Goal: Task Accomplishment & Management: Use online tool/utility

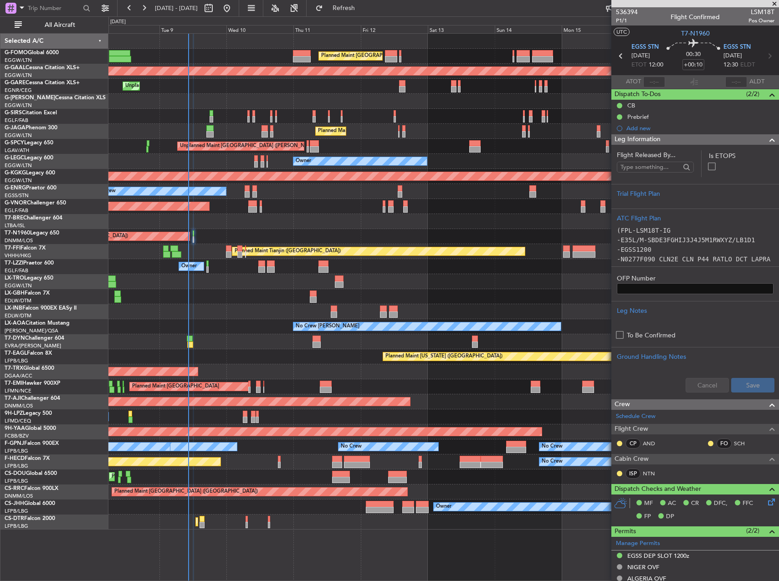
drag, startPoint x: 57, startPoint y: 25, endPoint x: 103, endPoint y: 44, distance: 49.6
click at [57, 25] on span "All Aircraft" at bounding box center [60, 25] width 72 height 6
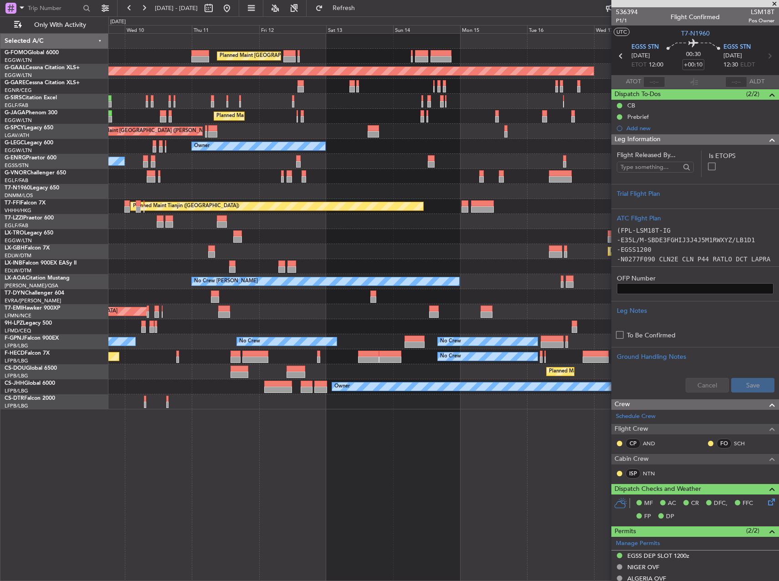
click at [366, 223] on div "Owner" at bounding box center [443, 221] width 670 height 15
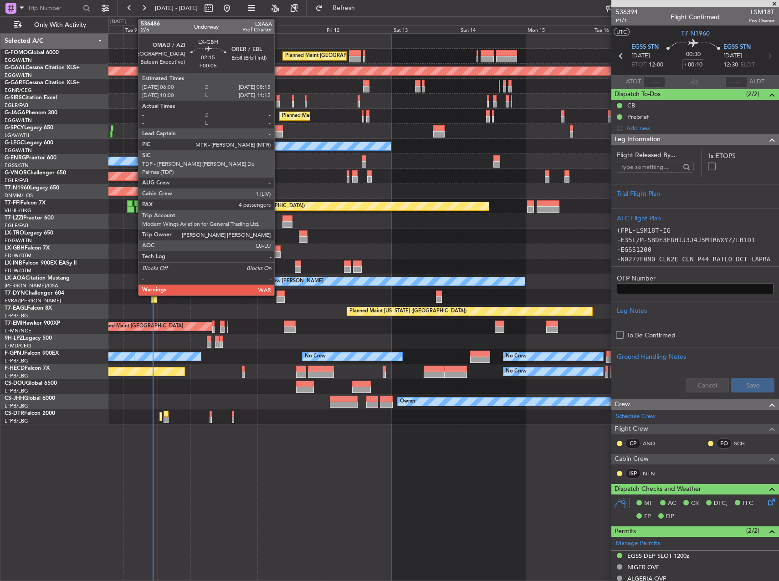
click at [279, 254] on div at bounding box center [277, 254] width 6 height 6
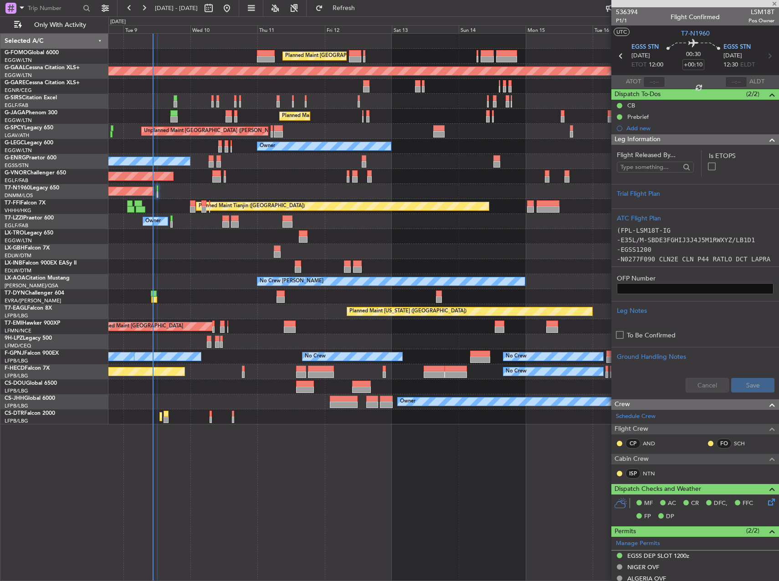
type input "+00:05"
type input "4"
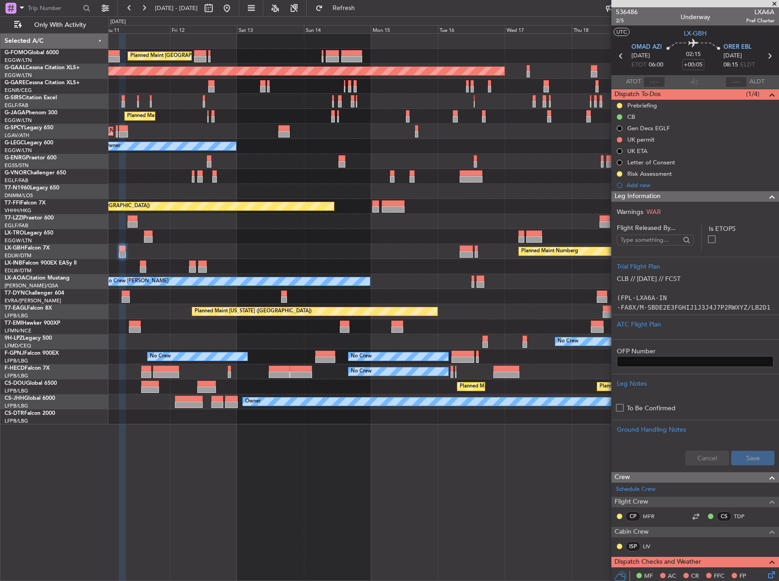
click at [388, 169] on div "Planned Maint [GEOGRAPHIC_DATA] ([GEOGRAPHIC_DATA]) Planned [GEOGRAPHIC_DATA] U…" at bounding box center [443, 229] width 670 height 391
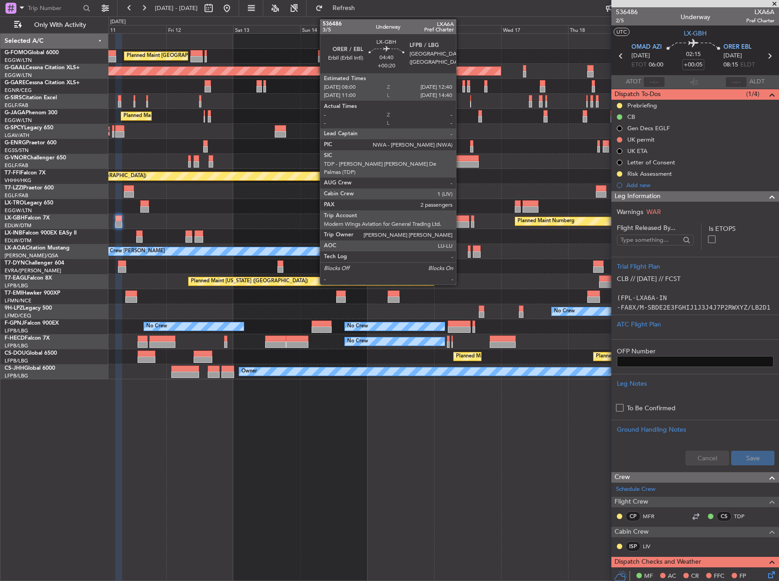
click at [460, 221] on div at bounding box center [462, 224] width 13 height 6
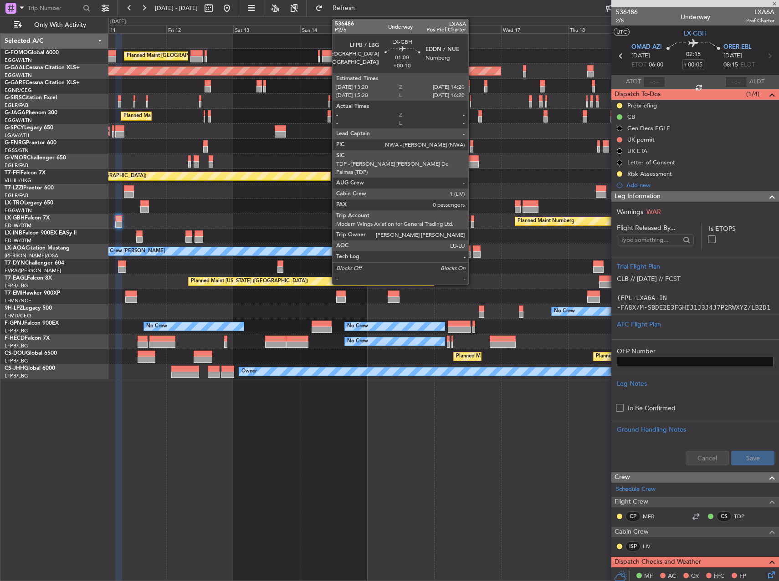
type input "+00:20"
type input "2"
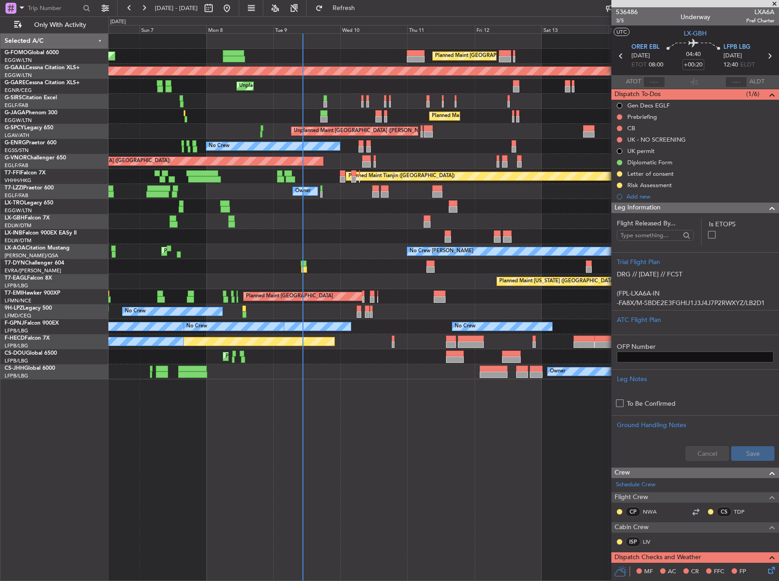
click at [464, 292] on div "Planned Maint [GEOGRAPHIC_DATA] ([GEOGRAPHIC_DATA]) Planned Maint [GEOGRAPHIC_D…" at bounding box center [443, 207] width 670 height 346
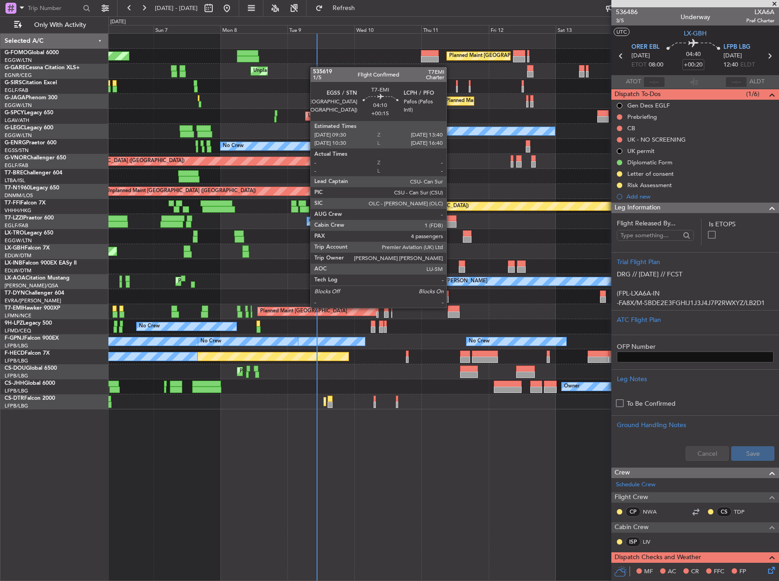
click at [451, 307] on div at bounding box center [454, 309] width 12 height 6
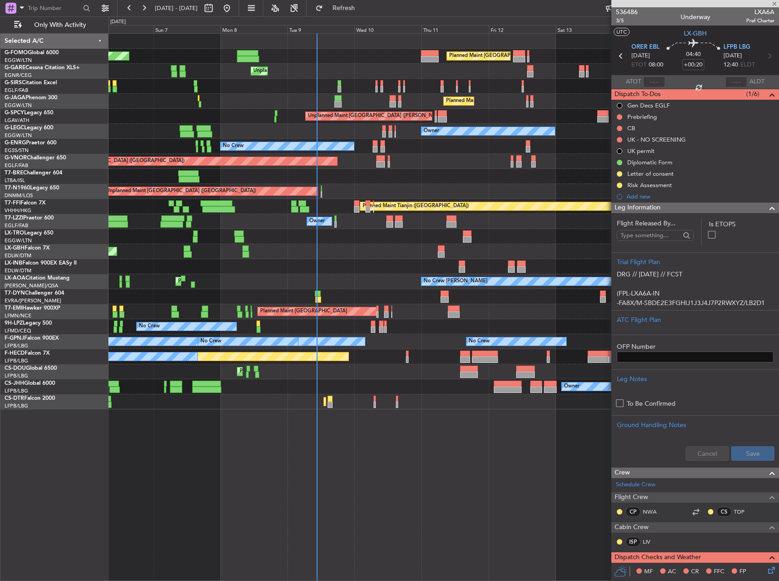
type input "+00:15"
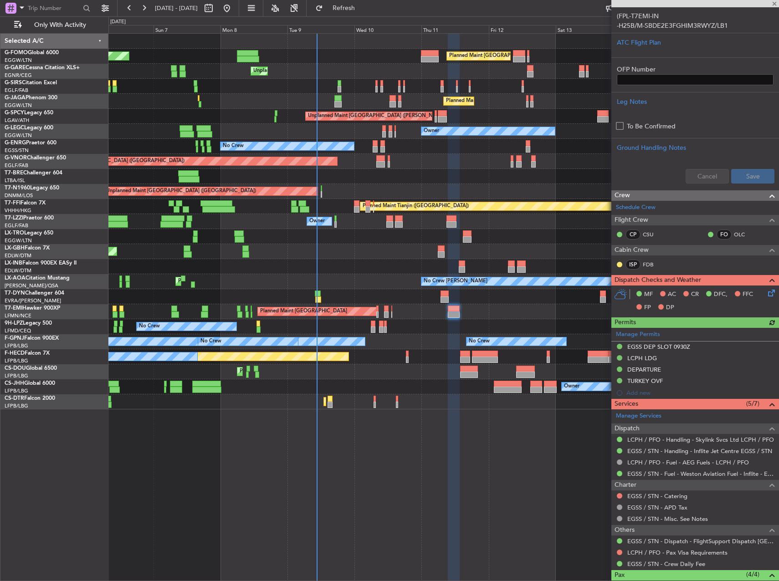
scroll to position [228, 0]
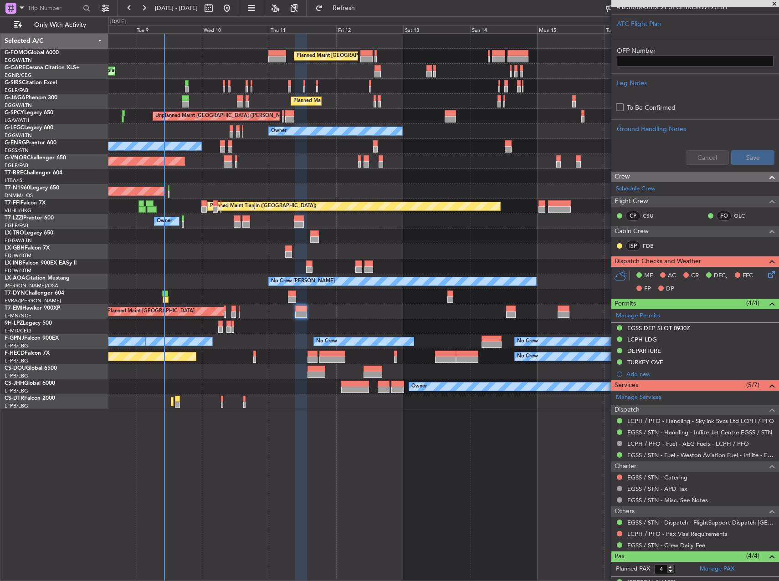
click at [293, 352] on div "No Crew Planned Maint [GEOGRAPHIC_DATA] ([GEOGRAPHIC_DATA]) No Crew No Crew" at bounding box center [443, 356] width 670 height 15
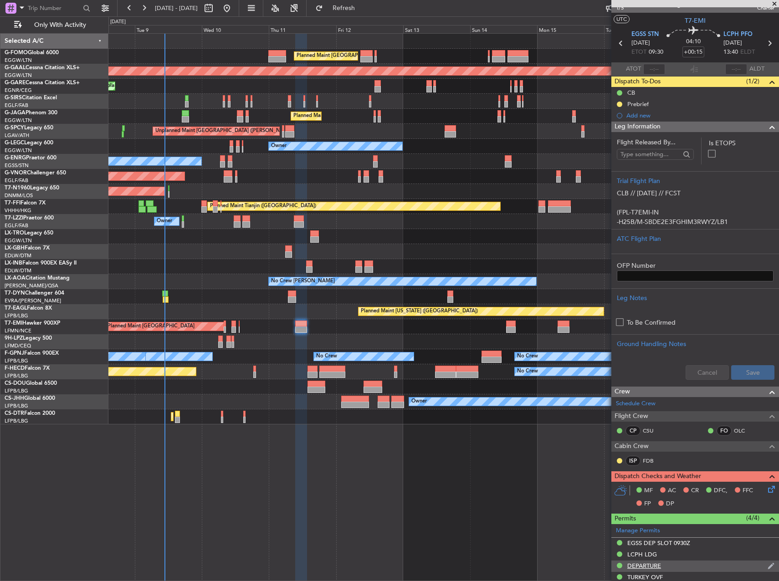
scroll to position [0, 0]
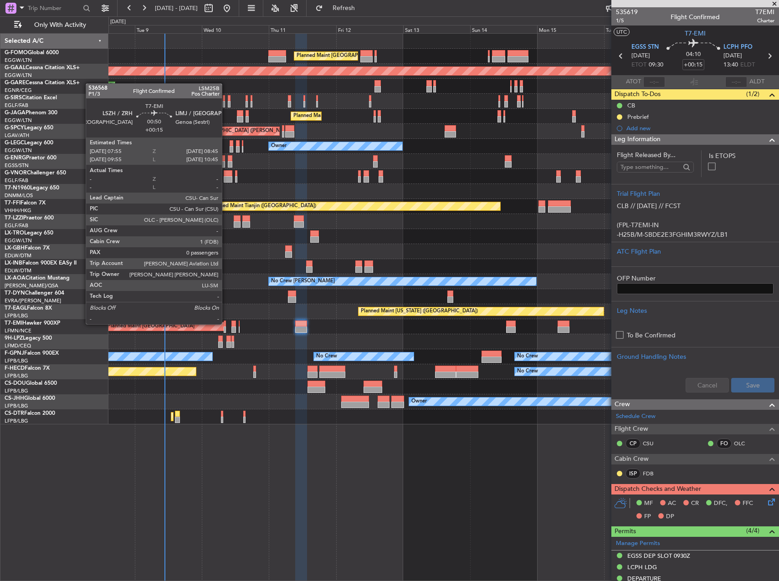
click at [226, 323] on div at bounding box center [225, 324] width 3 height 6
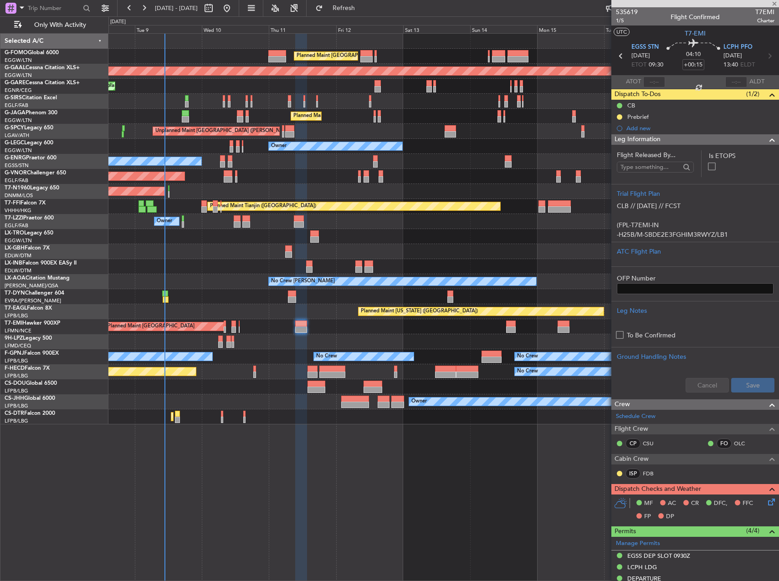
type input "0"
